Goal: Find specific page/section: Find specific page/section

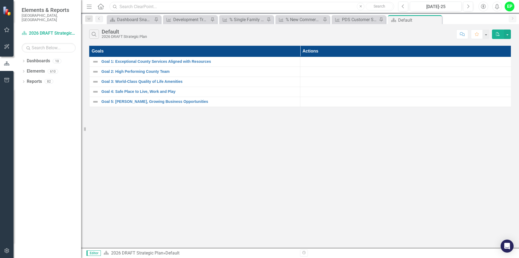
click at [327, 8] on input "text" at bounding box center [251, 6] width 285 height 9
click at [212, 150] on div "Search Default 2026 DRAFT Strategic Plan Comment Favorite PDF Goals Actions Goa…" at bounding box center [300, 136] width 438 height 224
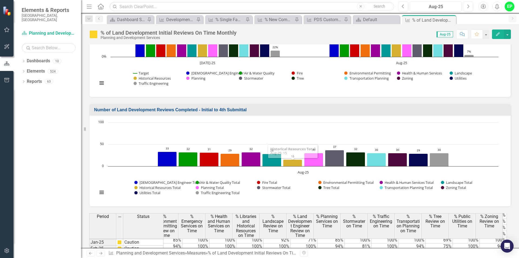
scroll to position [331, 0]
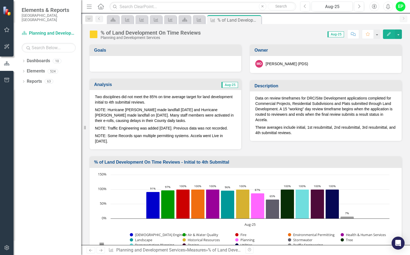
click at [204, 36] on div "Score: 0.00 Aug-25 Completed Comment Favorite Edit" at bounding box center [302, 33] width 198 height 9
click at [174, 4] on input "text" at bounding box center [202, 6] width 186 height 9
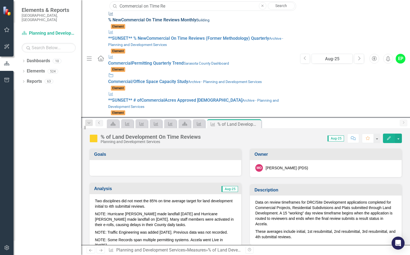
type input "Commercial on TIme Re"
click at [204, 17] on div "Measure % New Commercial On Time Re views M on thly Building" at bounding box center [201, 17] width 186 height 12
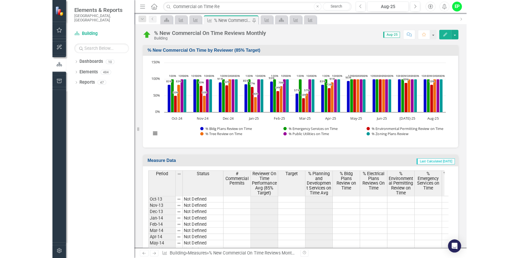
scroll to position [243, 0]
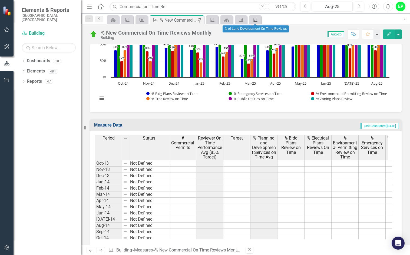
click at [255, 21] on icon "Measure" at bounding box center [254, 20] width 5 height 4
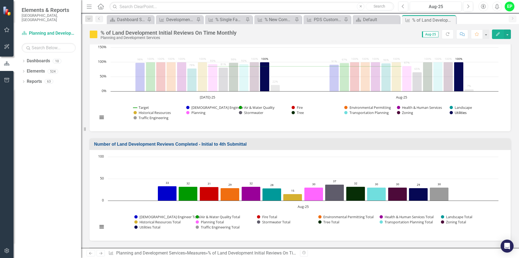
scroll to position [291, 0]
